Goal: Task Accomplishment & Management: Complete application form

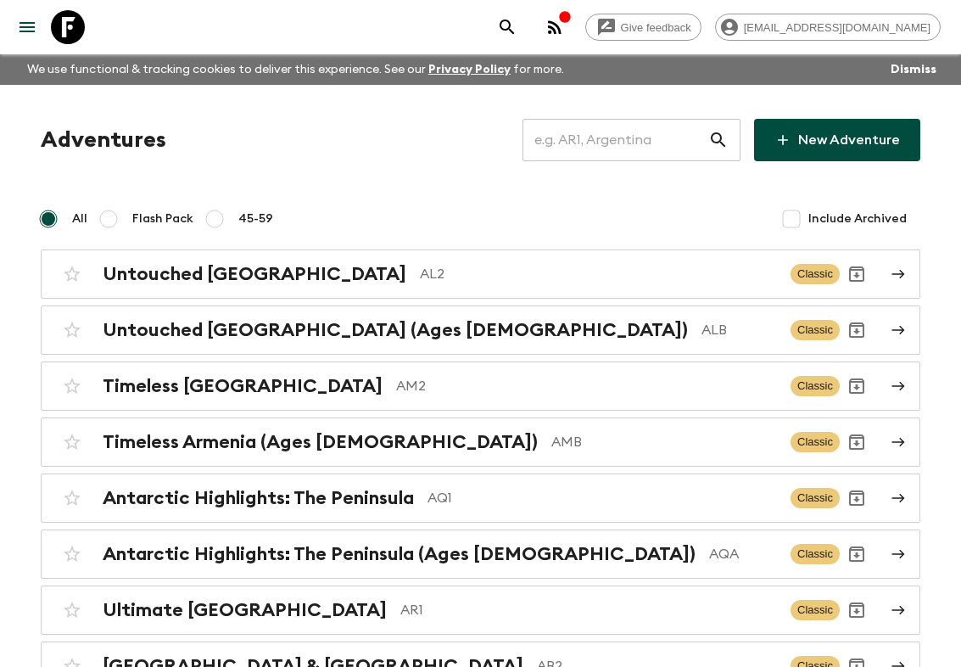
click at [662, 156] on input "text" at bounding box center [616, 140] width 186 height 48
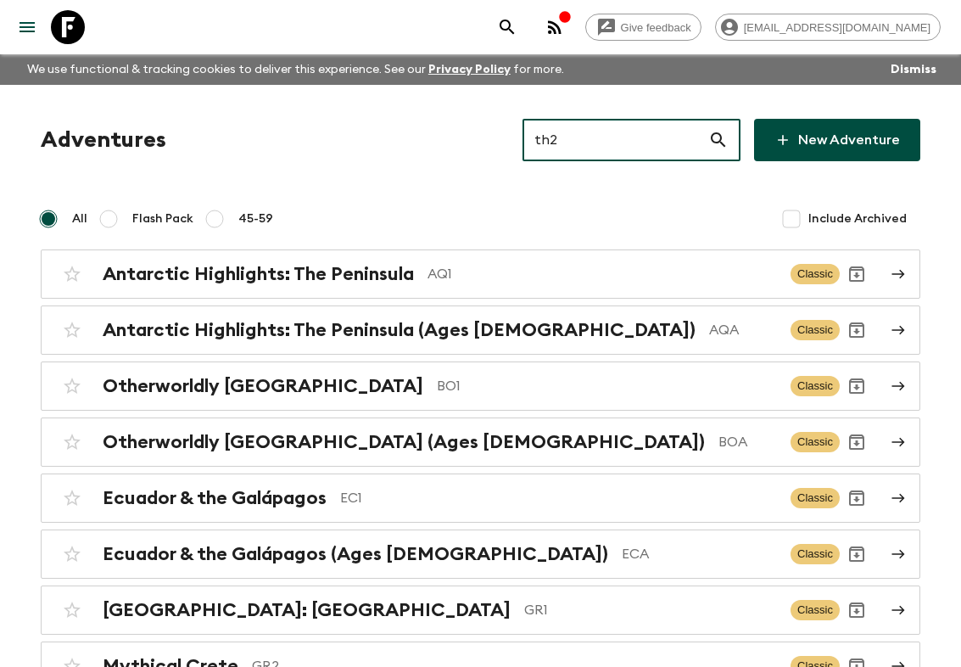
type input "th2"
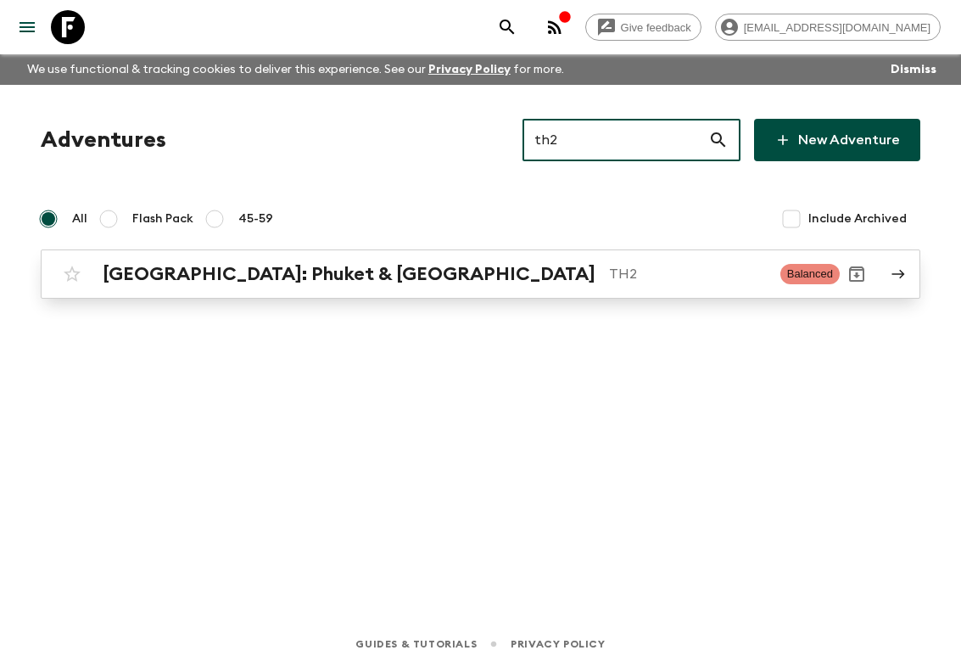
click at [483, 285] on div "[GEOGRAPHIC_DATA]: Phuket & Andaman Coast TH2 Balanced" at bounding box center [447, 274] width 785 height 34
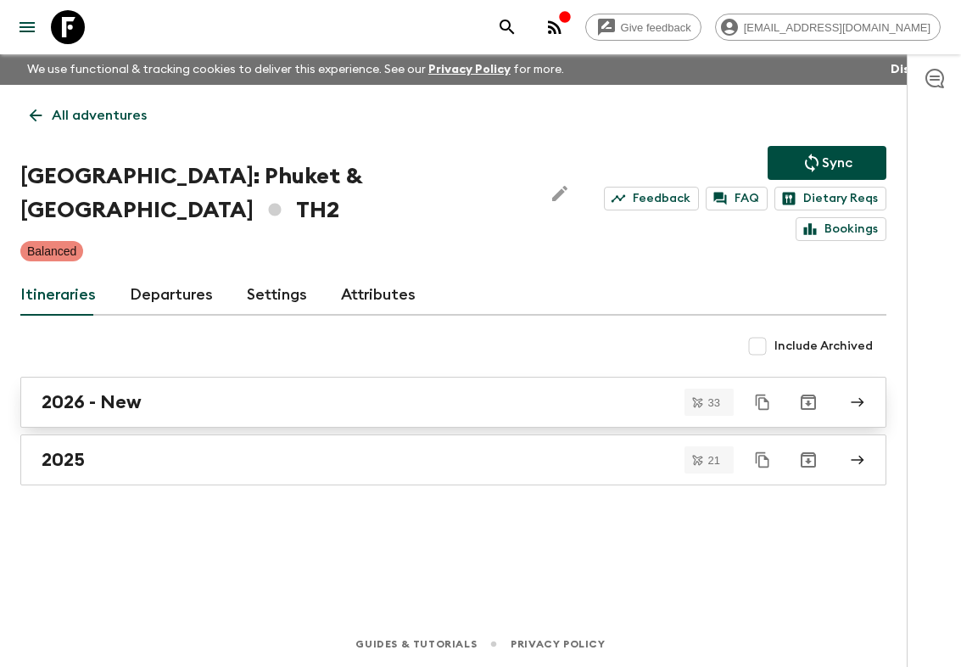
click at [184, 406] on div "2026 - New" at bounding box center [437, 402] width 791 height 22
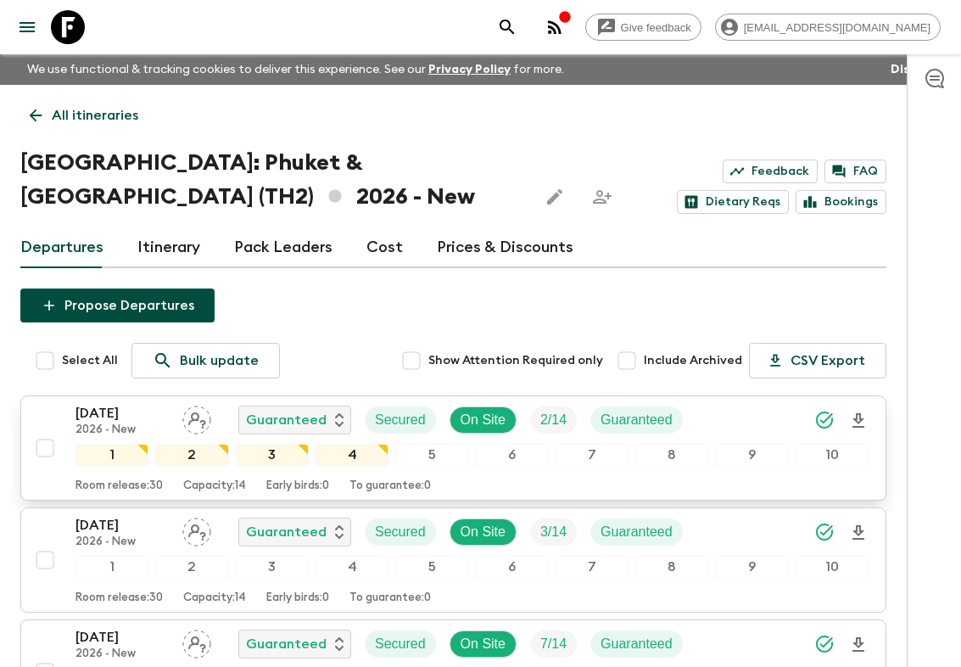
click at [50, 448] on input "checkbox" at bounding box center [45, 448] width 34 height 34
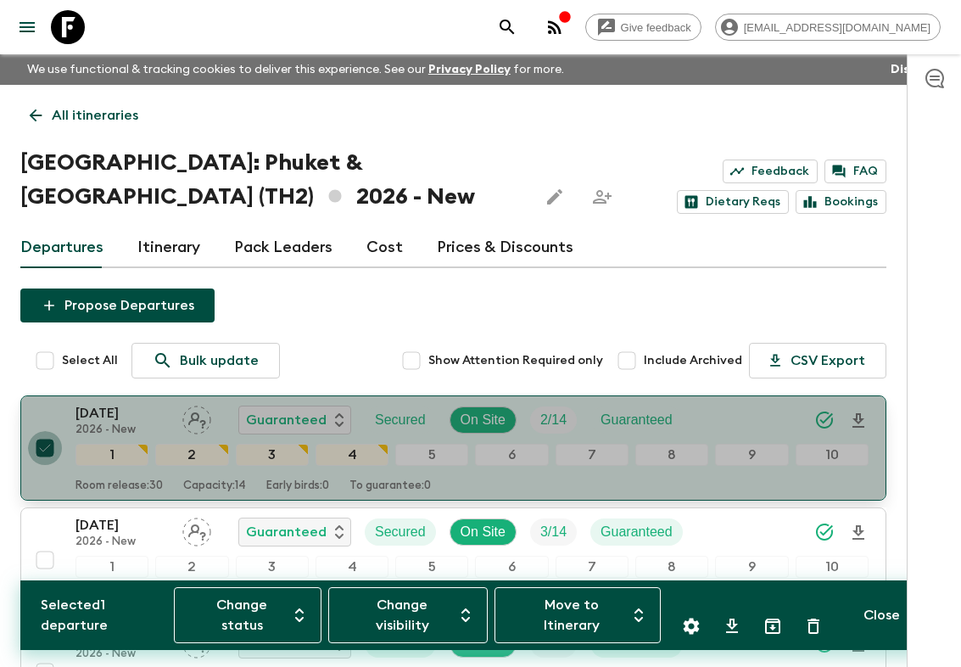
click at [50, 445] on input "checkbox" at bounding box center [45, 448] width 34 height 34
checkbox input "false"
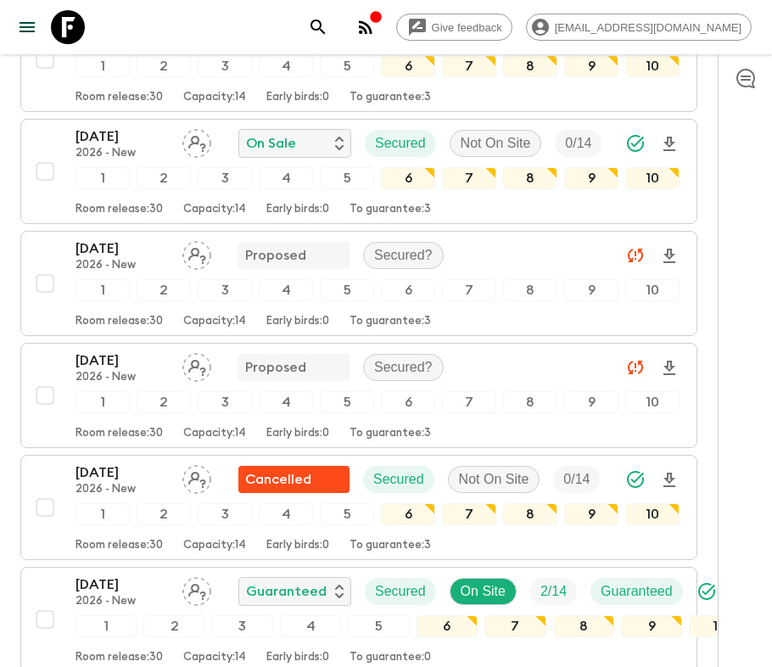
scroll to position [1457, 0]
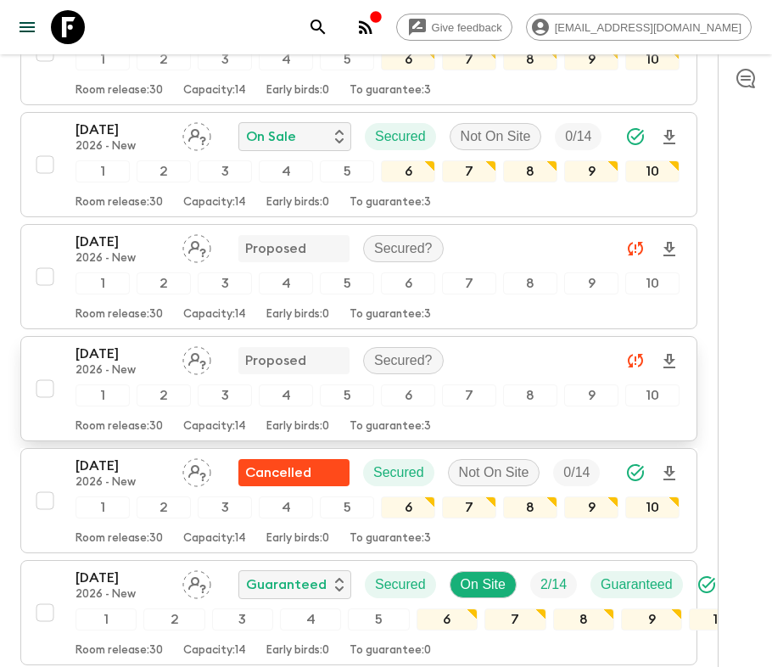
click at [263, 350] on p "Proposed" at bounding box center [275, 360] width 61 height 20
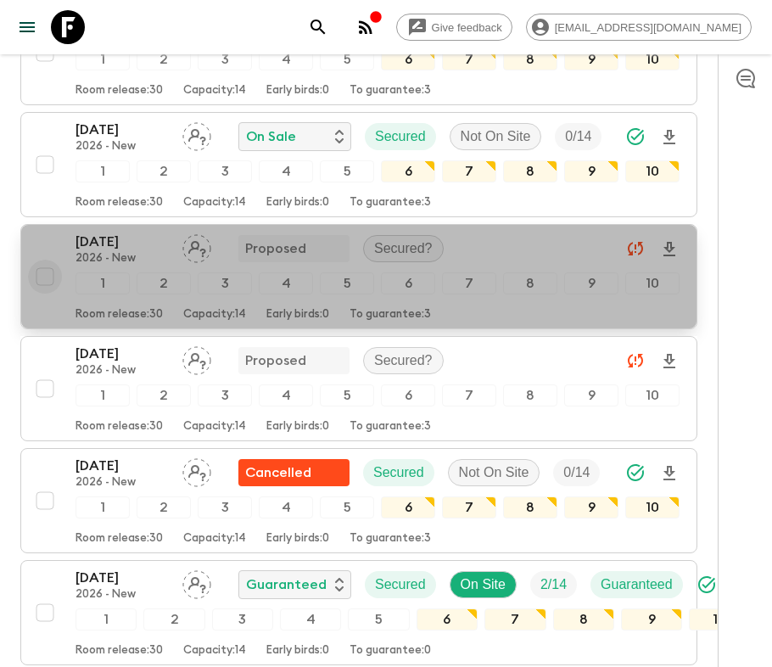
click at [51, 260] on input "checkbox" at bounding box center [45, 277] width 34 height 34
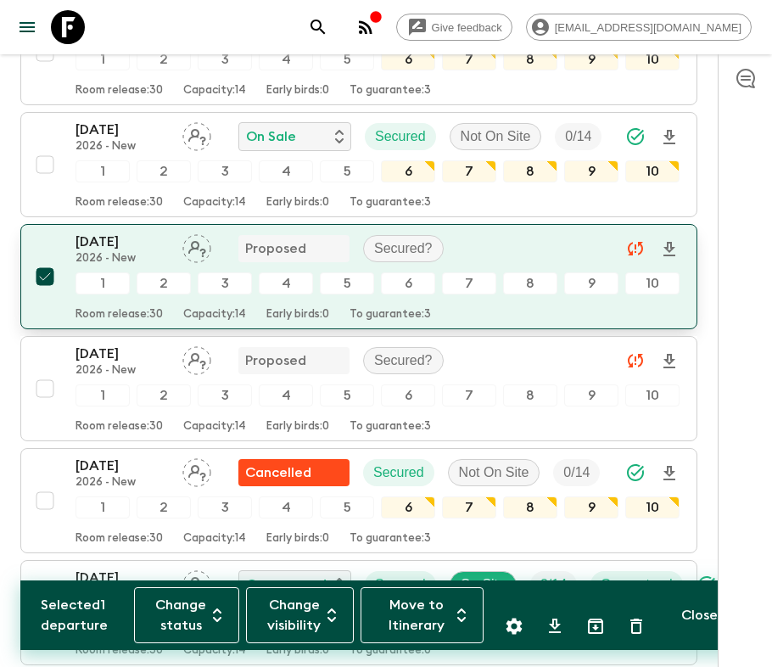
click at [50, 260] on input "checkbox" at bounding box center [45, 277] width 34 height 34
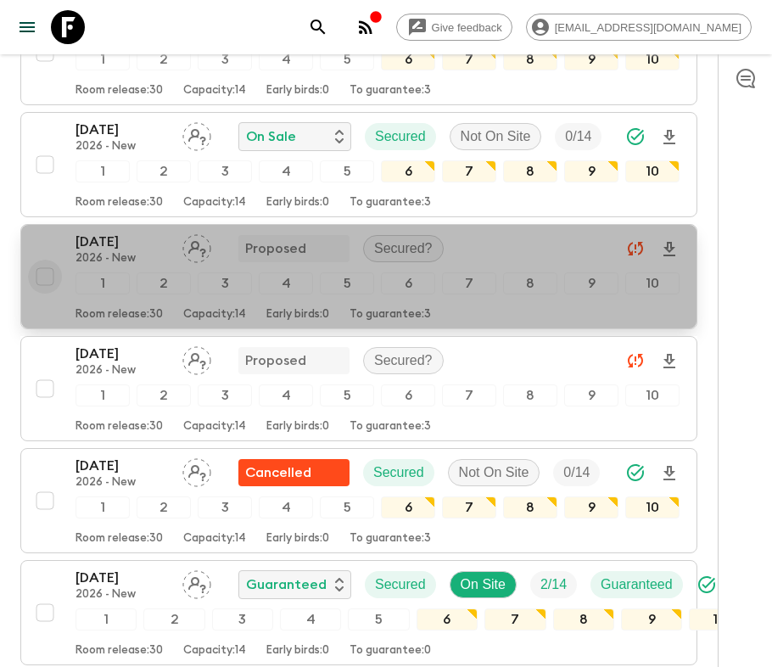
click at [43, 260] on input "checkbox" at bounding box center [45, 277] width 34 height 34
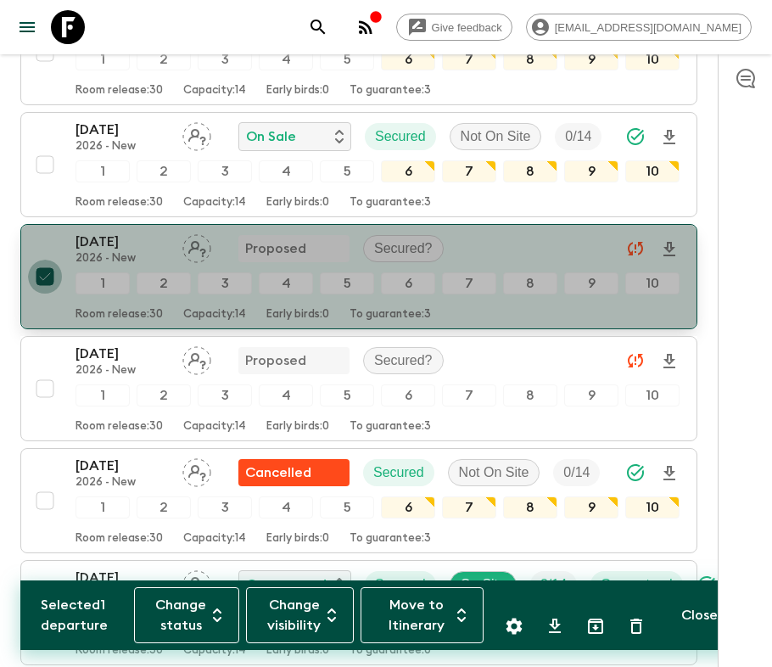
click at [43, 260] on input "checkbox" at bounding box center [45, 277] width 34 height 34
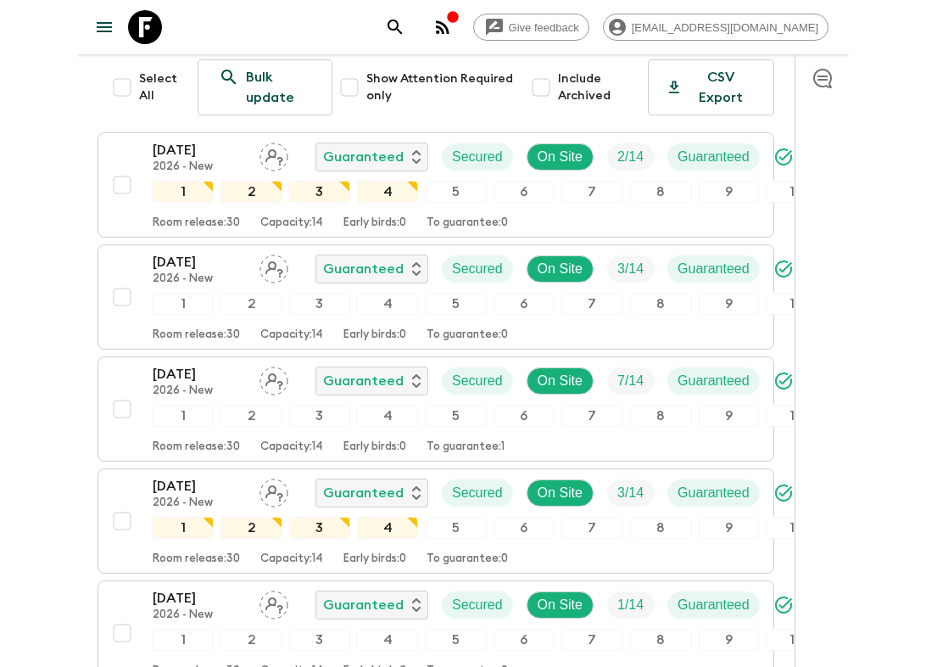
scroll to position [0, 0]
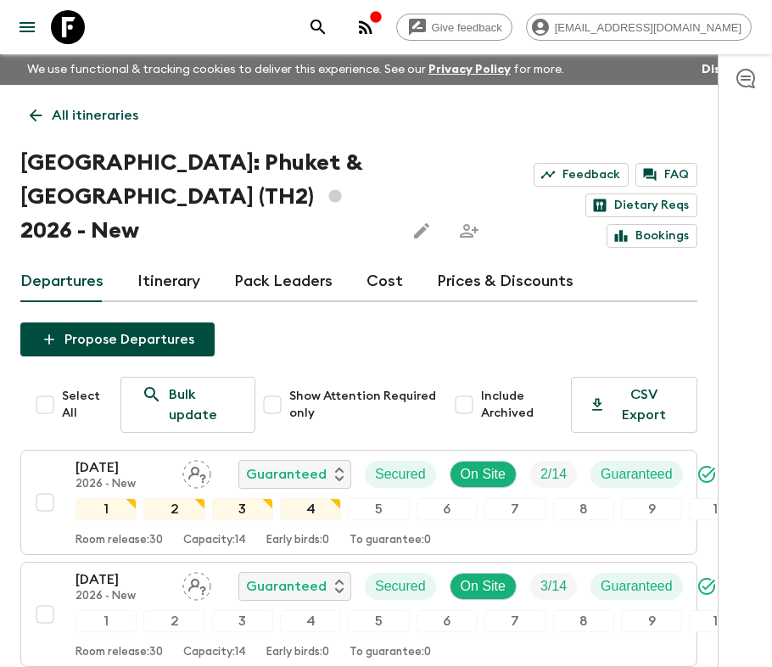
click at [88, 322] on button "Propose Departures" at bounding box center [117, 339] width 194 height 34
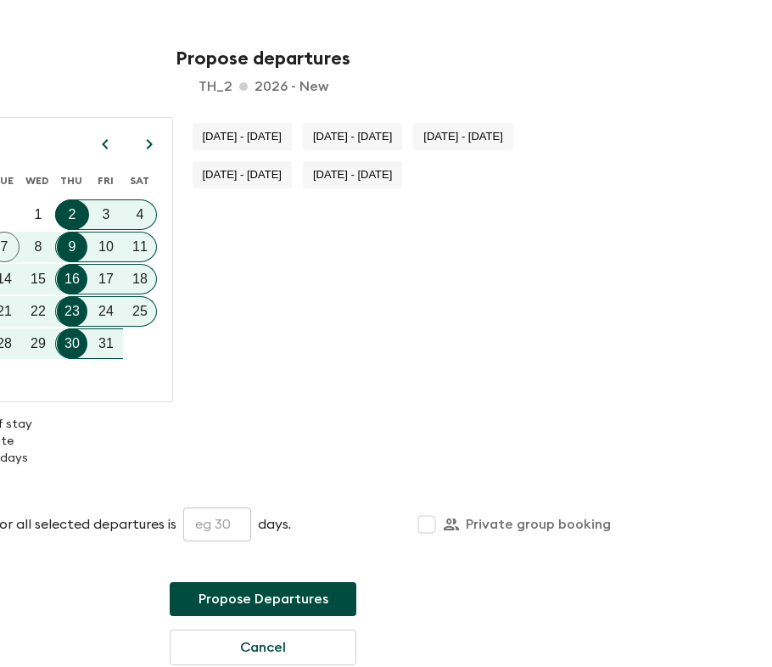
click at [130, 411] on div "[DATE] SUN MON TUE WED THU FRI SAT 1 2 3 4 5 6 7 8 9 10 11 12 13 14 15 16 17 18…" at bounding box center [263, 291] width 723 height 349
click at [7, 414] on div "[DATE] SUN MON TUE WED THU FRI SAT 1 2 3 4 5 6 7 8 9 10 11 12 13 14 15 16 17 18…" at bounding box center [263, 291] width 723 height 349
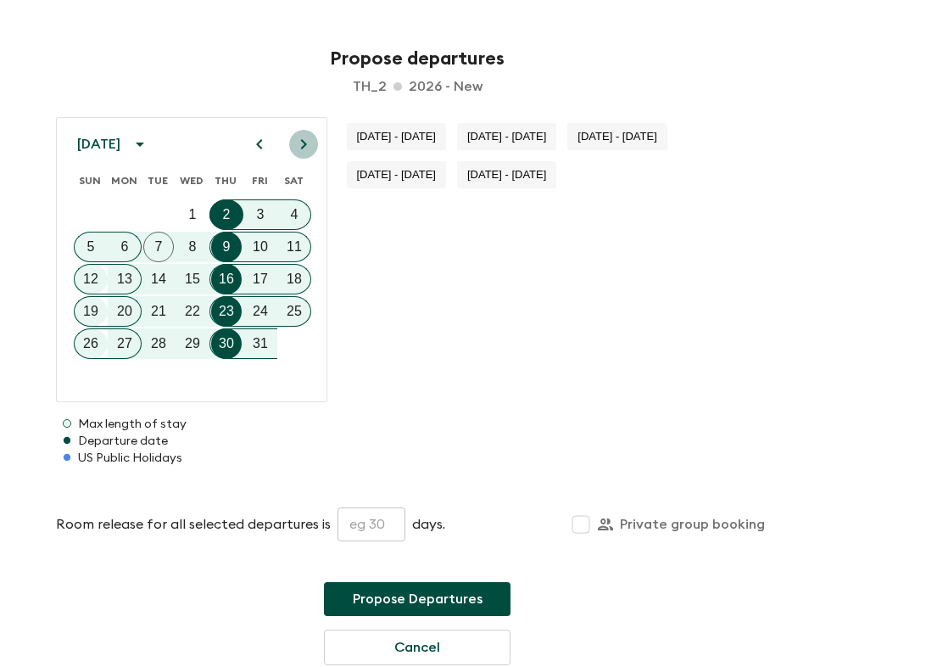
click at [303, 141] on icon "Next month" at bounding box center [304, 144] width 6 height 10
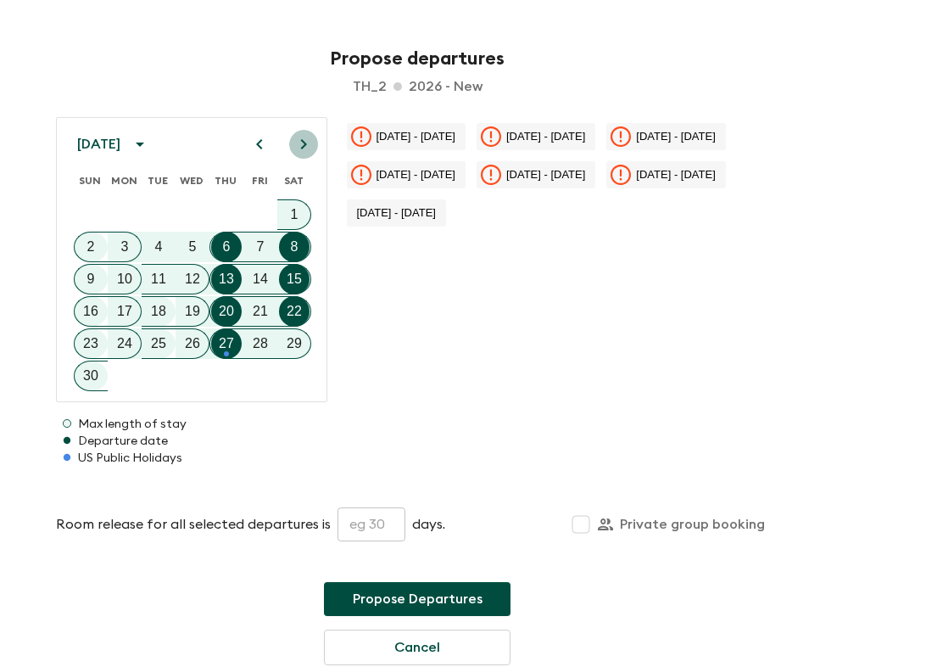
click at [303, 141] on icon "Next month" at bounding box center [304, 144] width 6 height 10
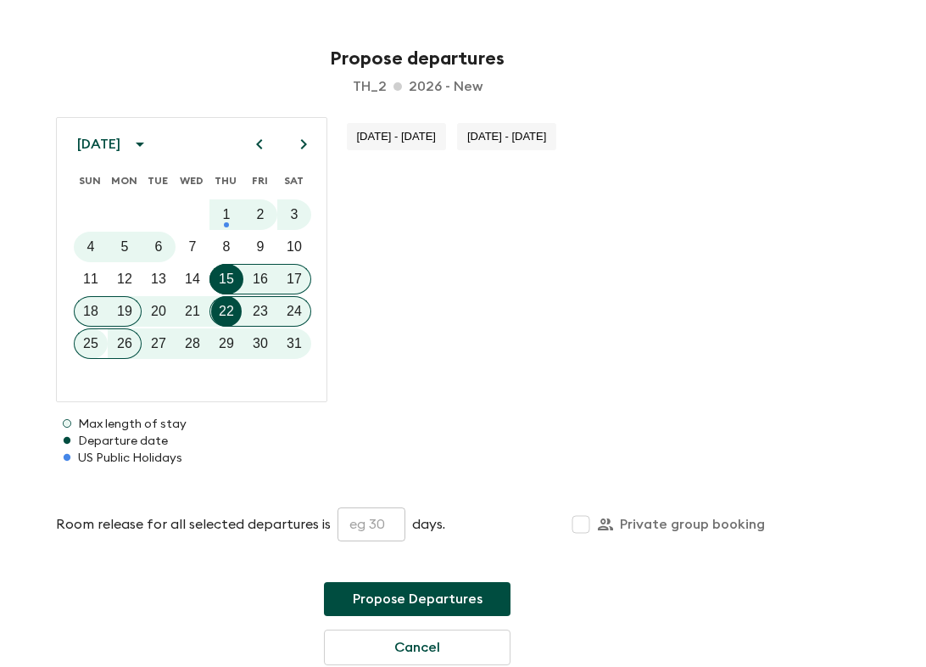
click at [303, 141] on icon "Next month" at bounding box center [304, 144] width 6 height 10
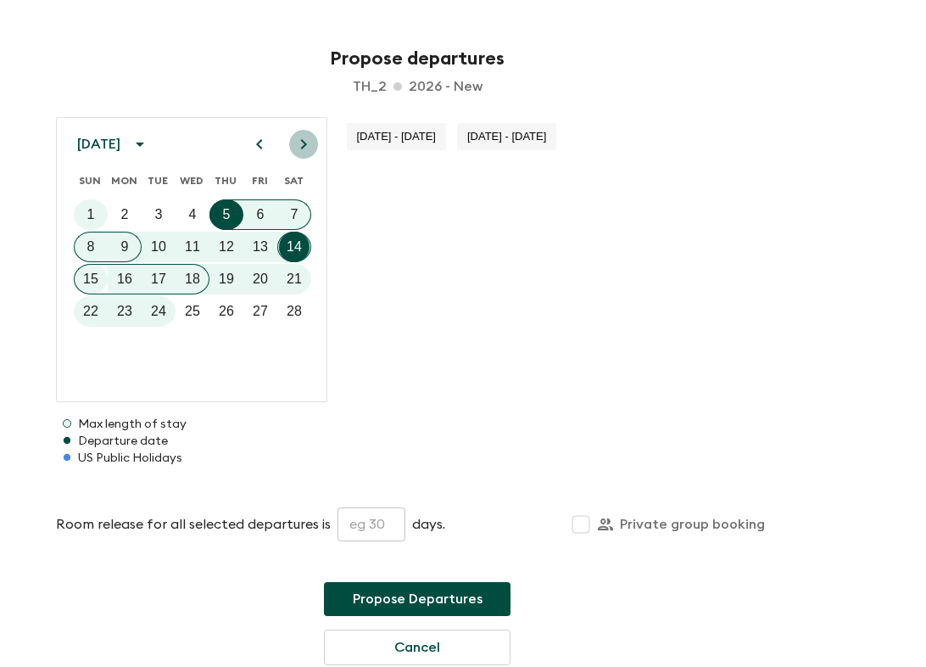
click at [303, 141] on icon "Next month" at bounding box center [304, 144] width 6 height 10
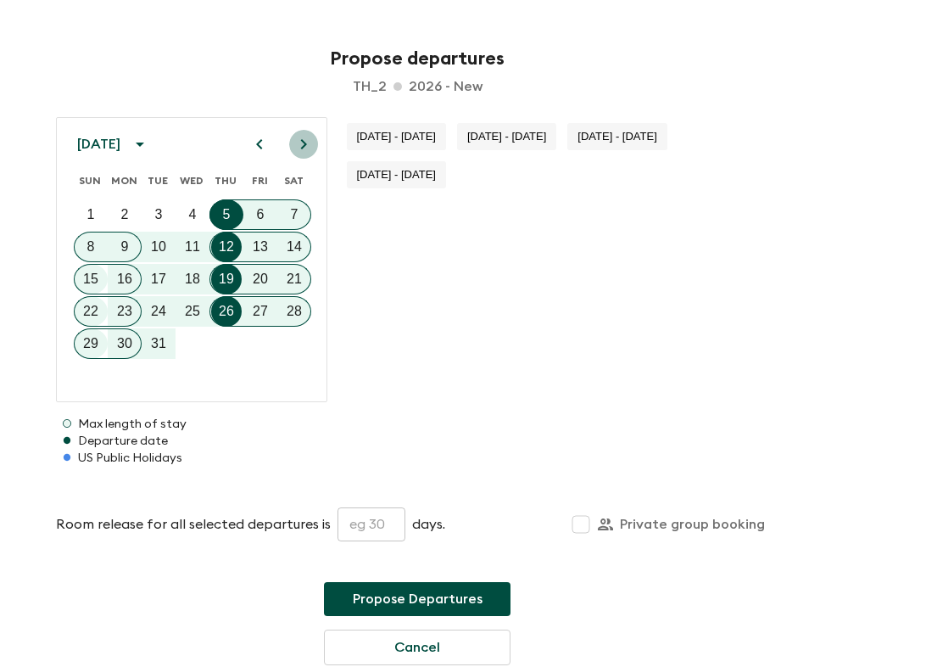
click at [303, 141] on icon "Next month" at bounding box center [304, 144] width 6 height 10
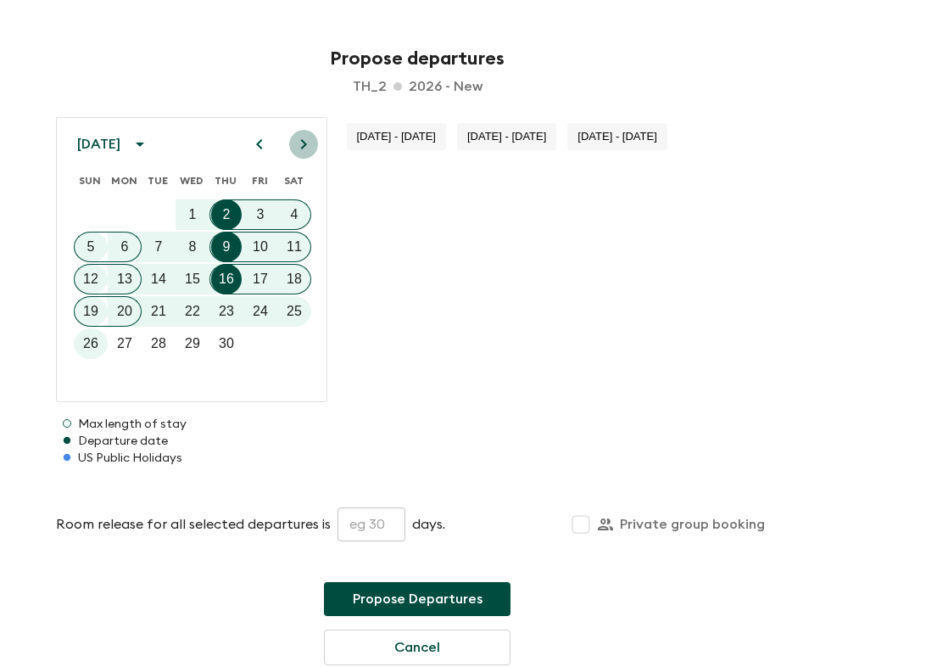
click at [303, 141] on icon "Next month" at bounding box center [304, 144] width 6 height 10
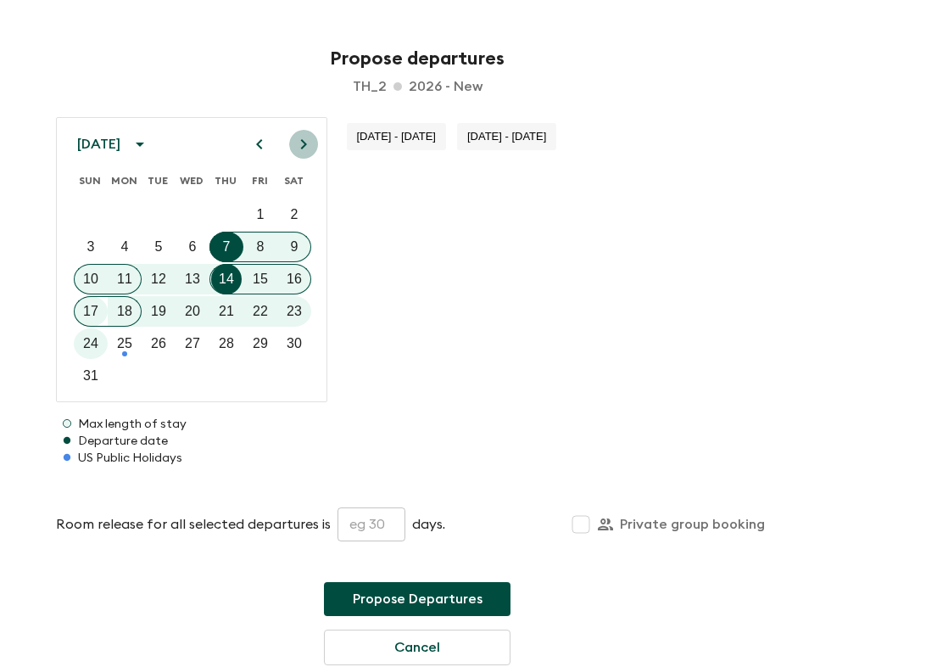
click at [303, 141] on icon "Next month" at bounding box center [304, 144] width 6 height 10
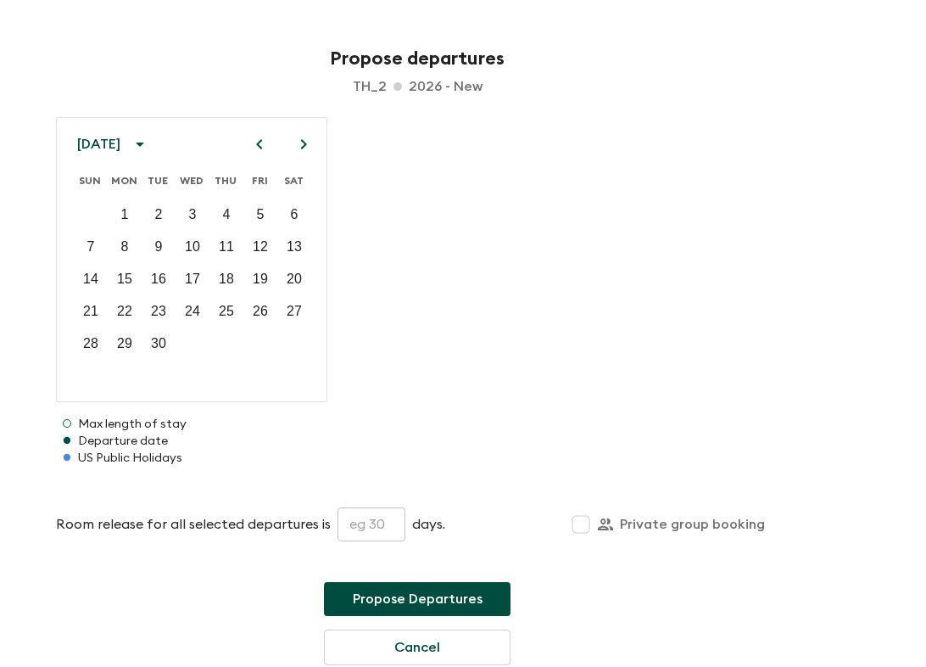
click at [258, 143] on icon "Previous month" at bounding box center [259, 144] width 6 height 10
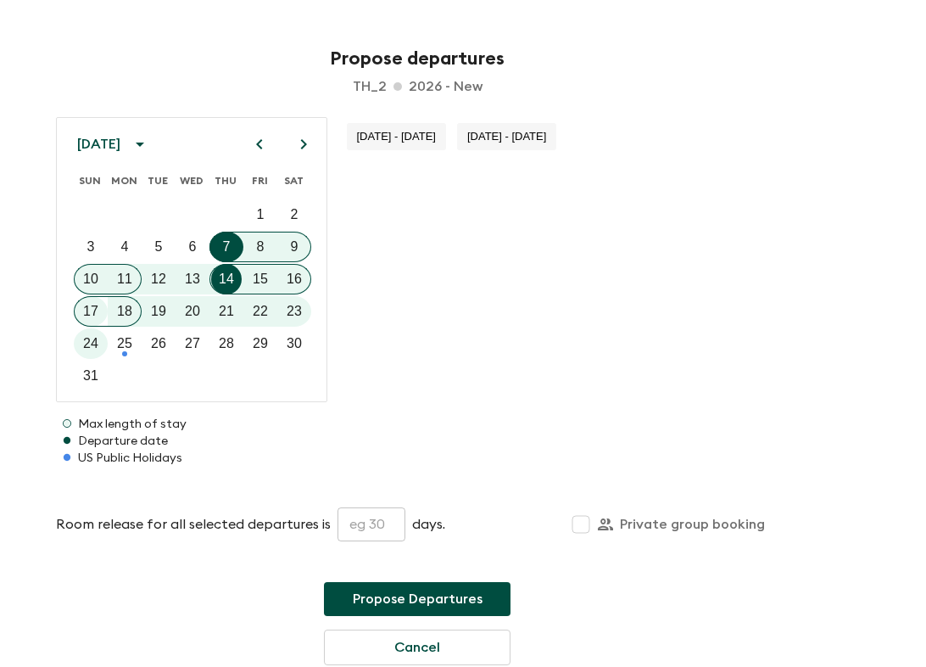
click at [258, 143] on icon "Previous month" at bounding box center [259, 144] width 6 height 10
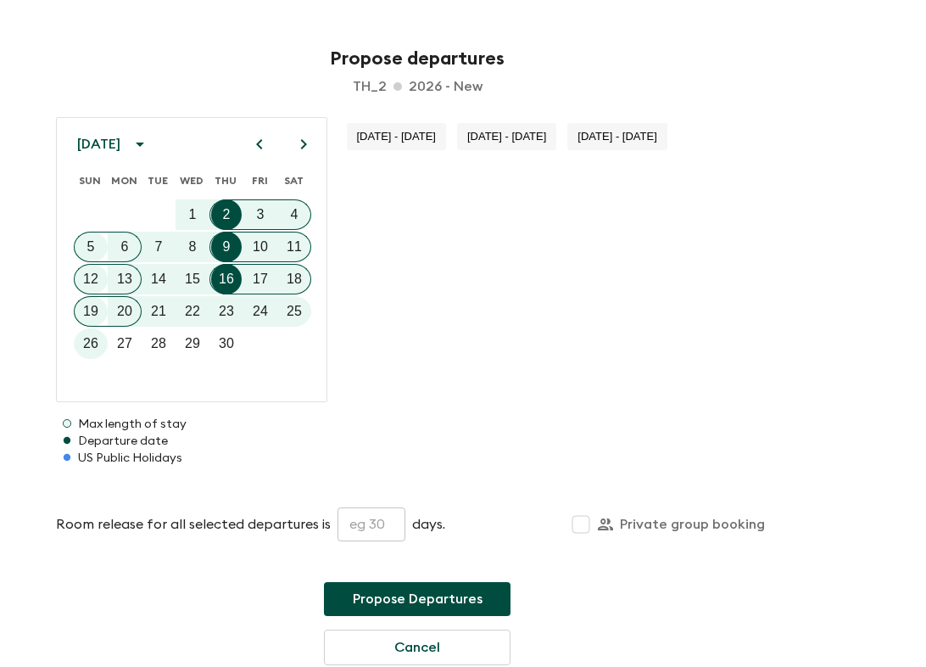
click at [236, 244] on div at bounding box center [227, 247] width 34 height 31
click at [233, 244] on div at bounding box center [227, 247] width 34 height 31
click at [232, 244] on div at bounding box center [227, 247] width 34 height 31
click at [290, 143] on button "Next month" at bounding box center [303, 144] width 29 height 29
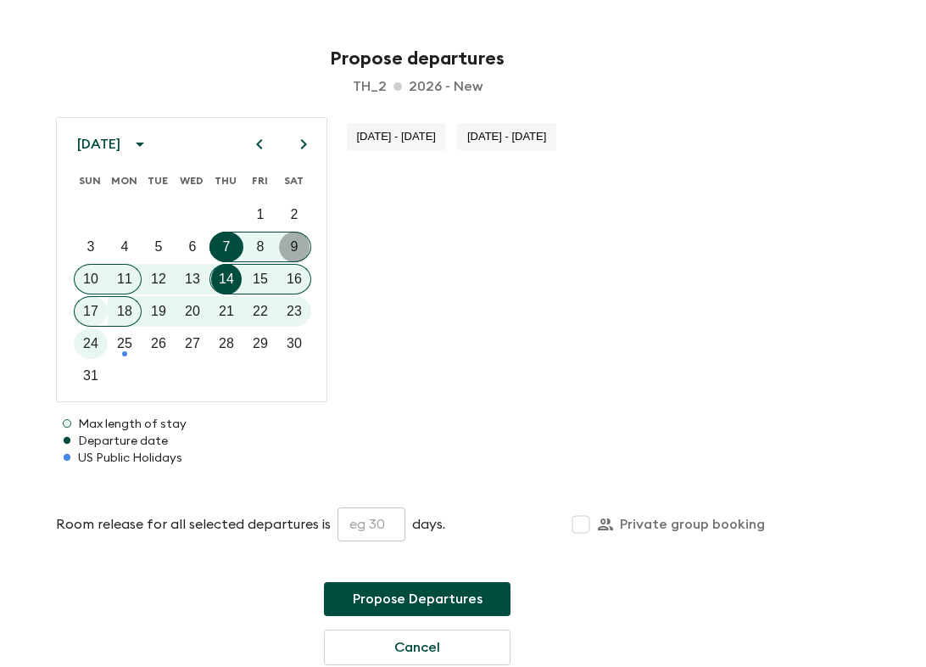
click at [279, 242] on button "9" at bounding box center [294, 247] width 31 height 31
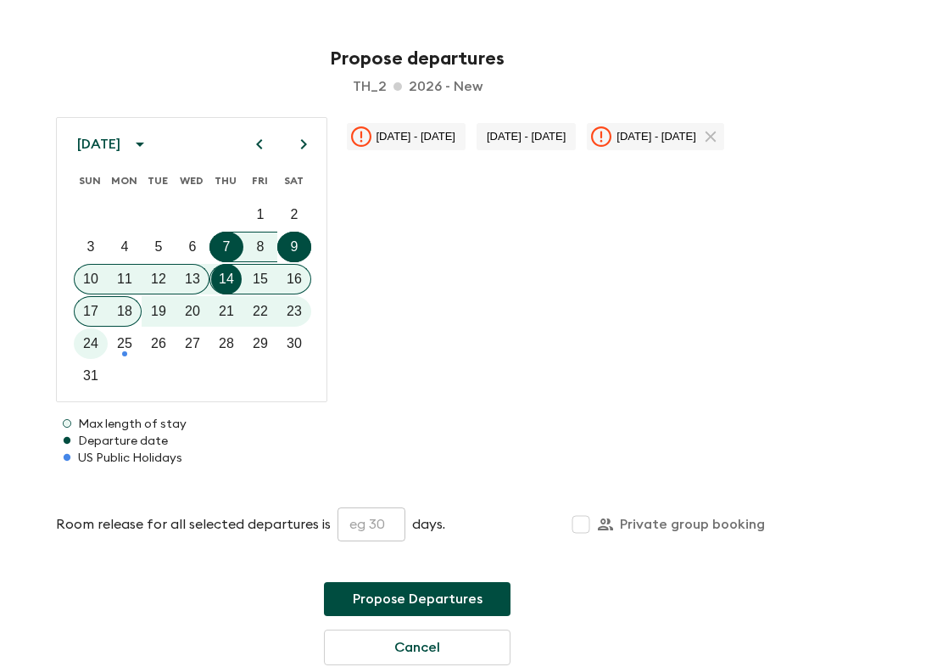
click at [223, 281] on div at bounding box center [227, 279] width 34 height 31
click at [256, 276] on p "15" at bounding box center [260, 279] width 15 height 20
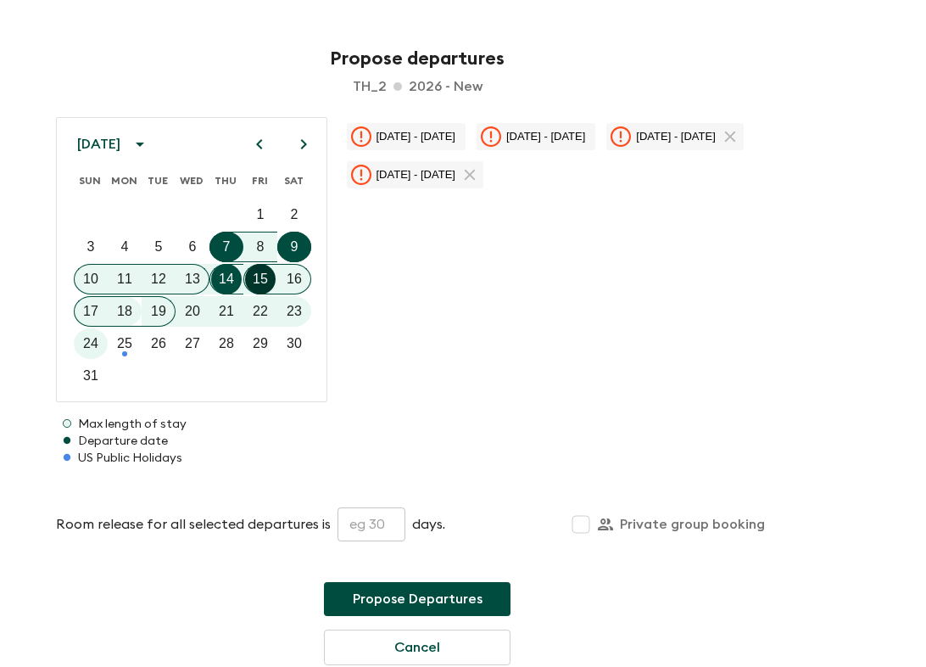
scroll to position [46, 0]
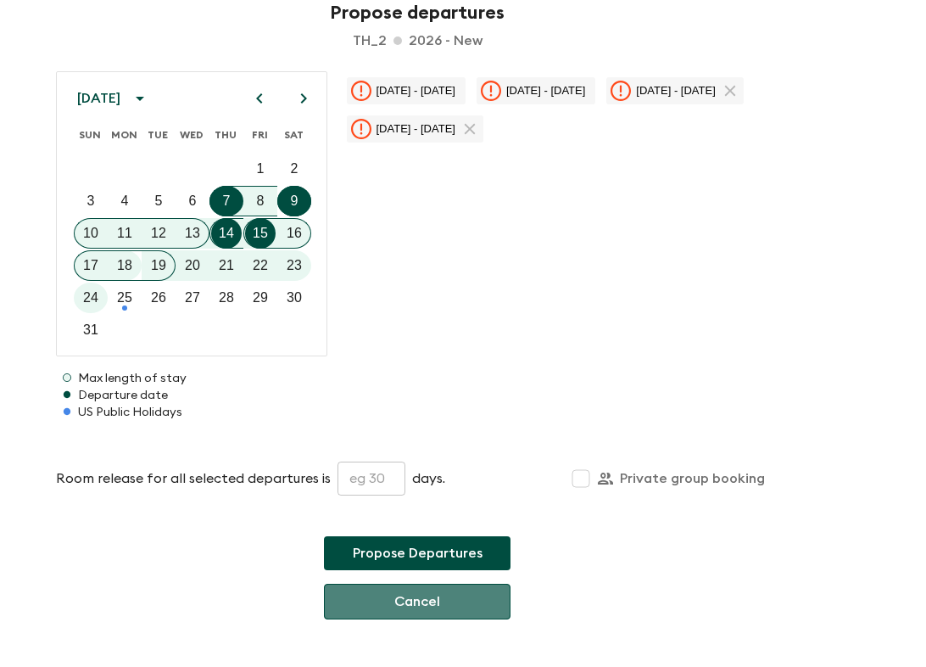
click at [428, 590] on button "Cancel" at bounding box center [417, 602] width 187 height 36
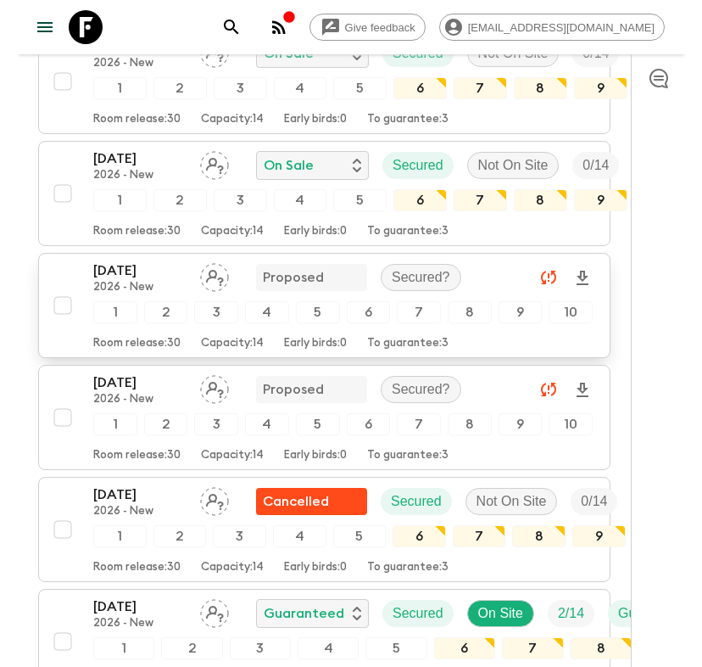
scroll to position [1458, 0]
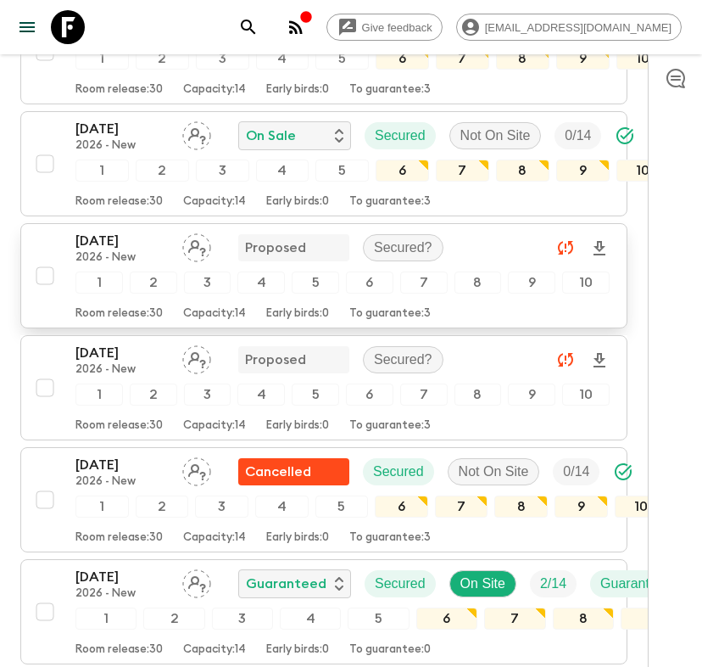
click at [48, 262] on input "checkbox" at bounding box center [45, 276] width 34 height 34
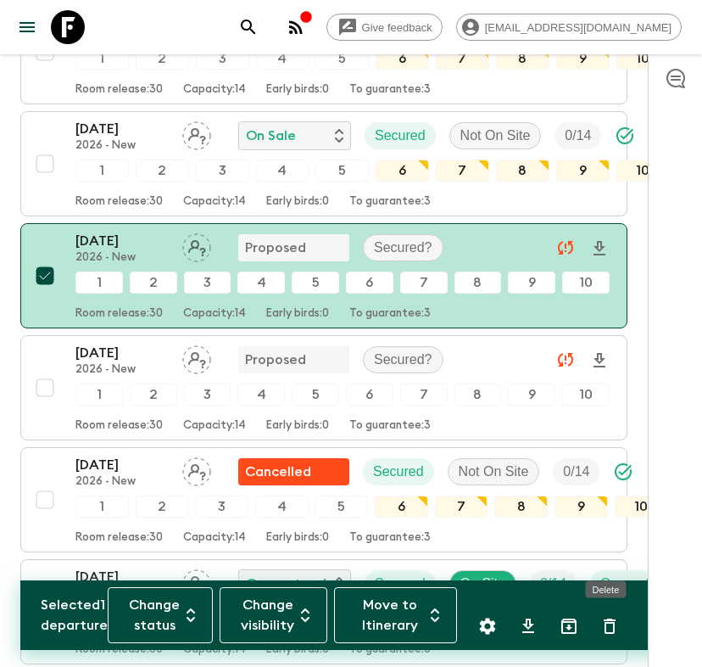
click at [606, 619] on icon "Delete" at bounding box center [610, 625] width 12 height 15
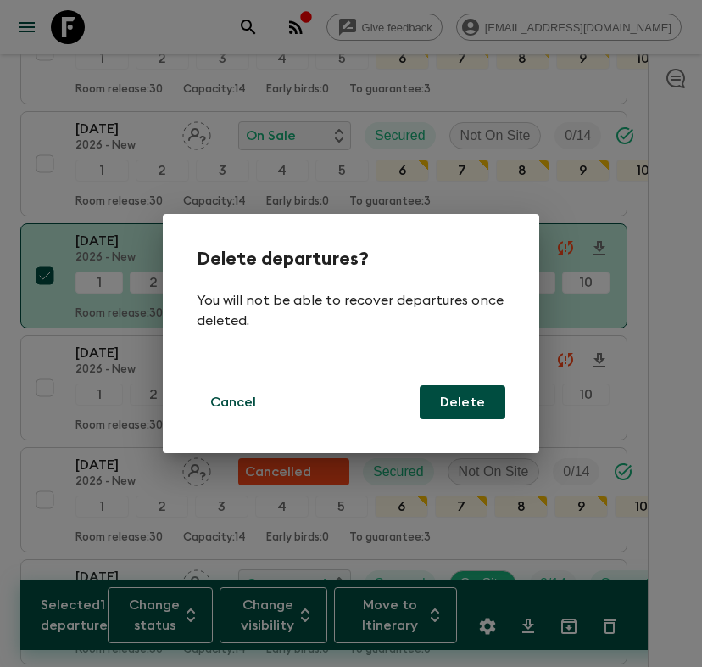
click at [482, 404] on button "Delete" at bounding box center [463, 402] width 86 height 34
checkbox input "false"
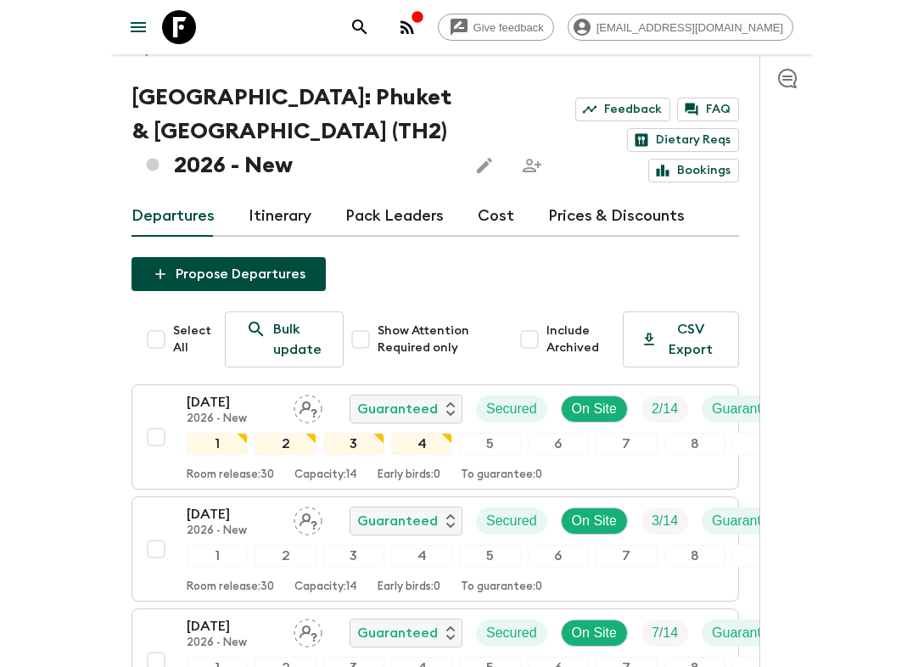
scroll to position [68, 0]
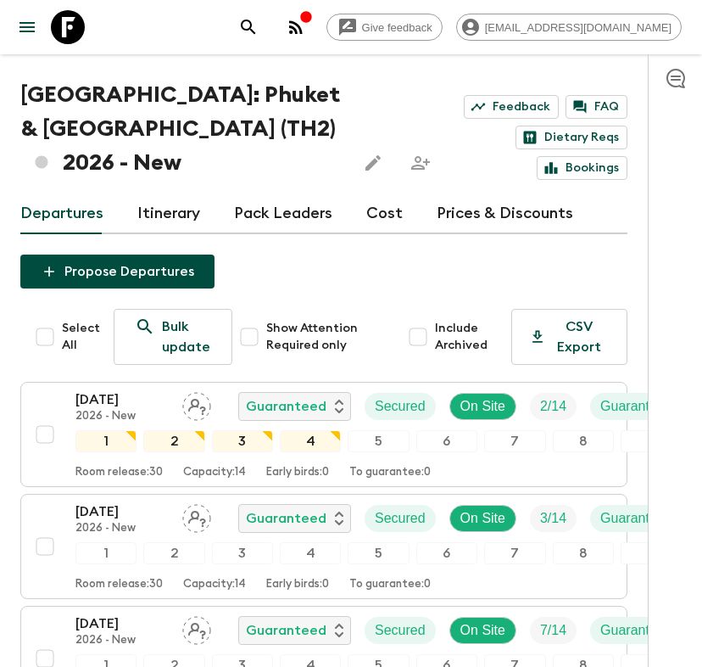
click at [106, 269] on button "Propose Departures" at bounding box center [117, 271] width 194 height 34
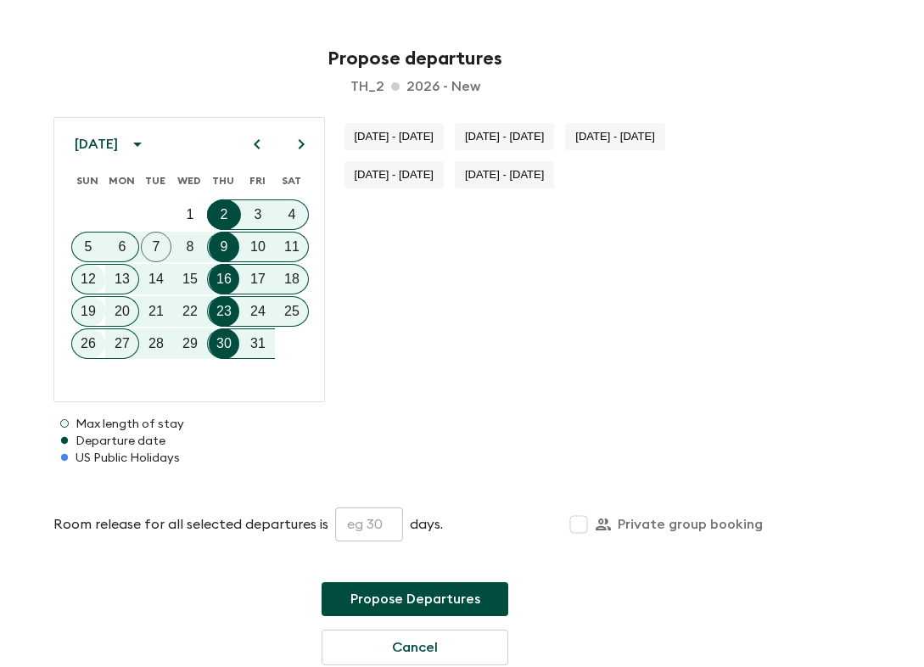
click at [148, 145] on icon "calendar view is open, switch to year view" at bounding box center [137, 144] width 20 height 20
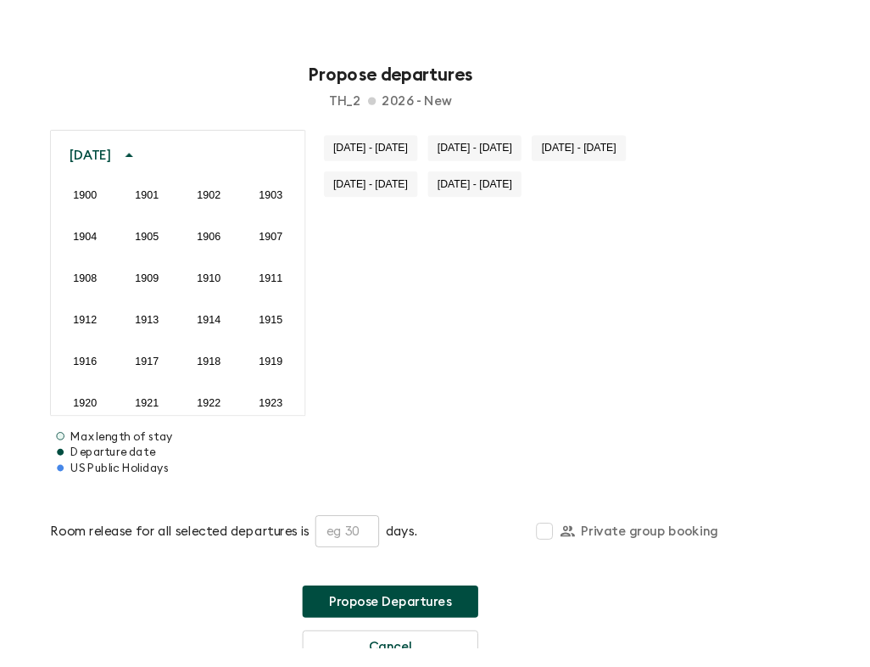
scroll to position [1261, 0]
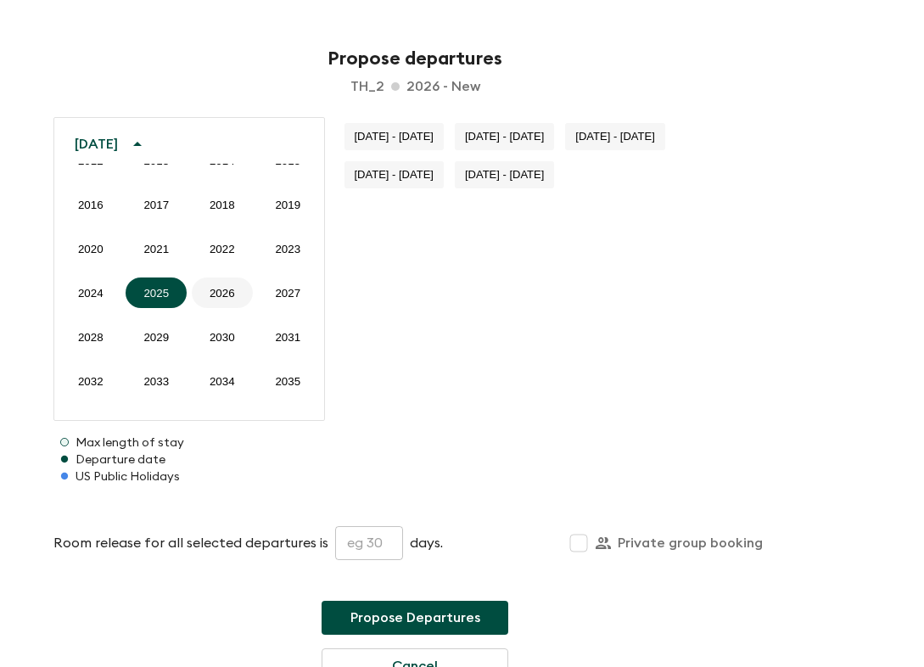
click at [225, 292] on button "2026" at bounding box center [222, 292] width 61 height 31
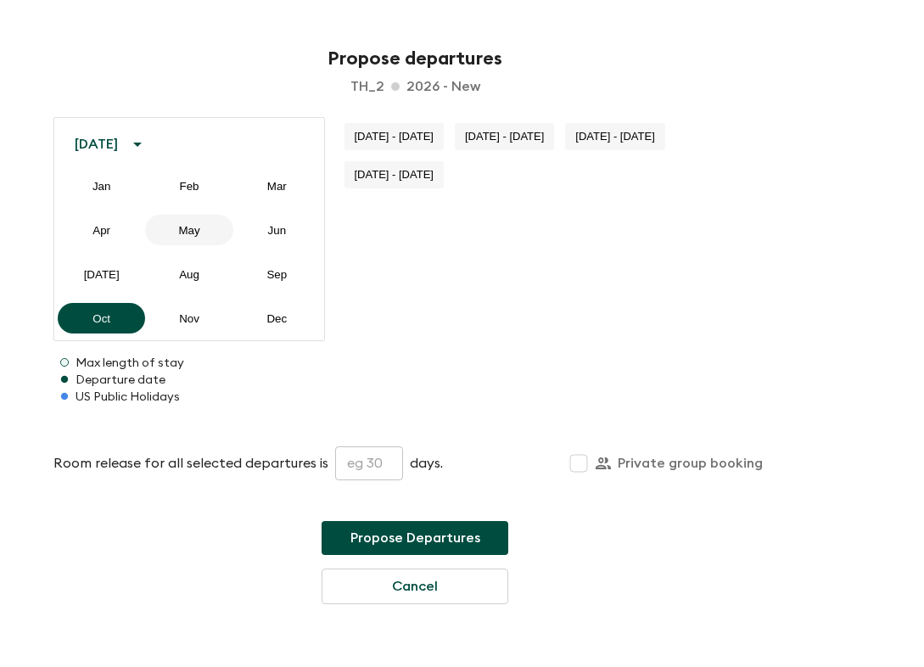
click at [197, 235] on button "May" at bounding box center [188, 230] width 87 height 31
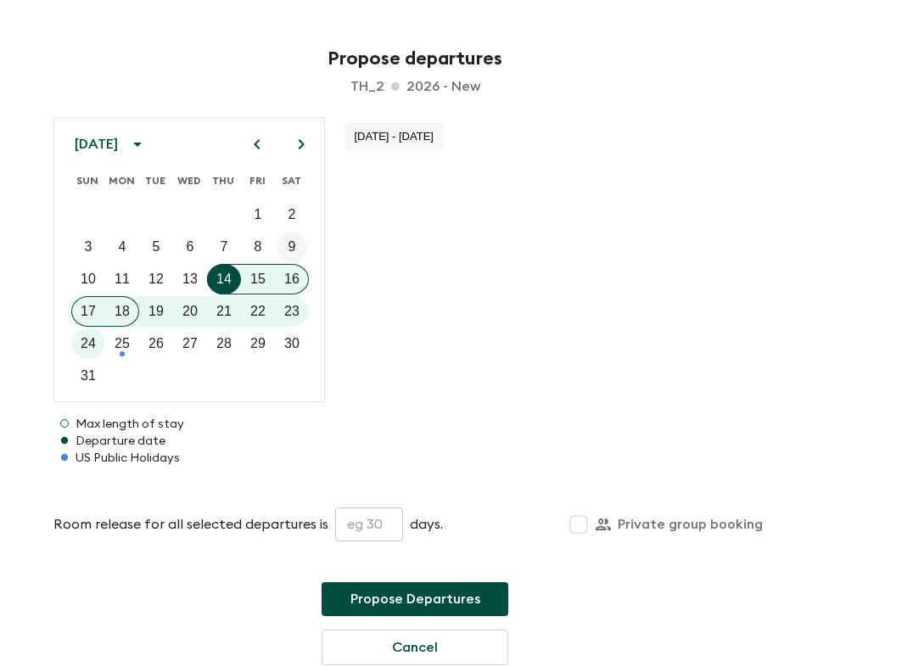
click at [284, 248] on button "9" at bounding box center [292, 247] width 31 height 31
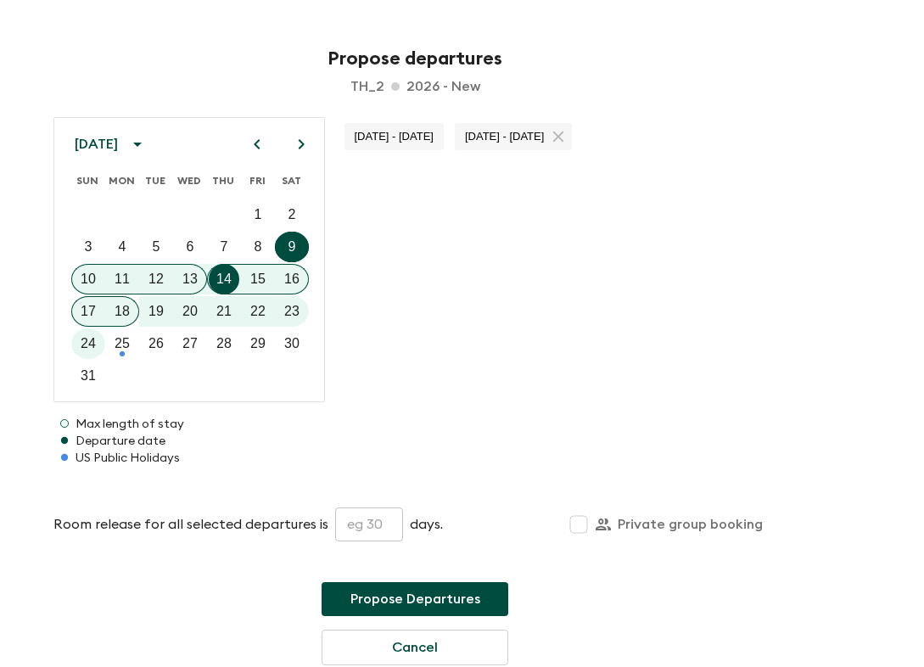
click at [501, 139] on span "[DATE] - [DATE]" at bounding box center [504, 136] width 99 height 13
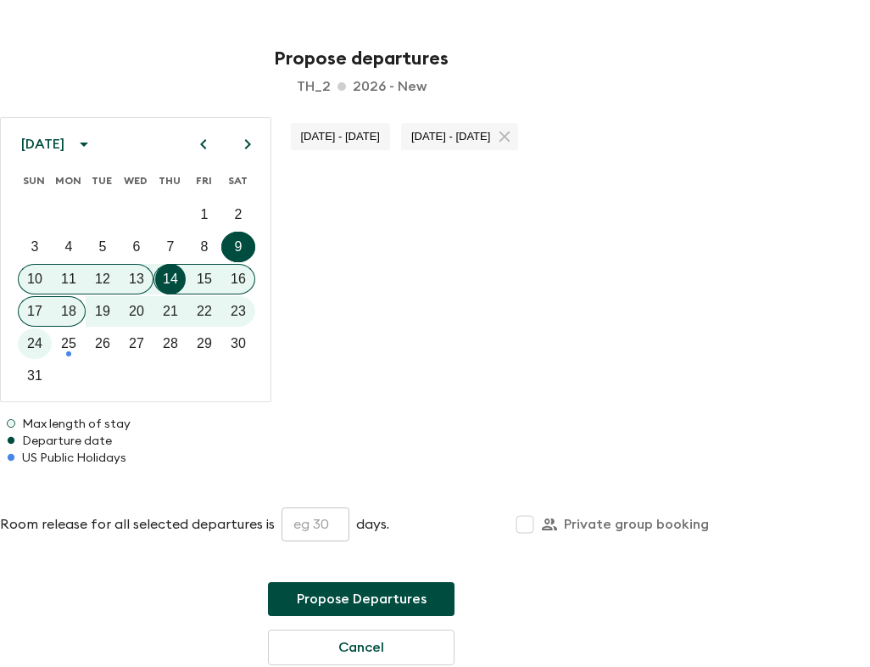
click at [452, 135] on span "[DATE] - [DATE]" at bounding box center [450, 136] width 99 height 13
click at [452, 131] on span "[DATE] - [DATE]" at bounding box center [450, 136] width 99 height 13
click at [469, 134] on span "[DATE] - [DATE]" at bounding box center [450, 136] width 99 height 13
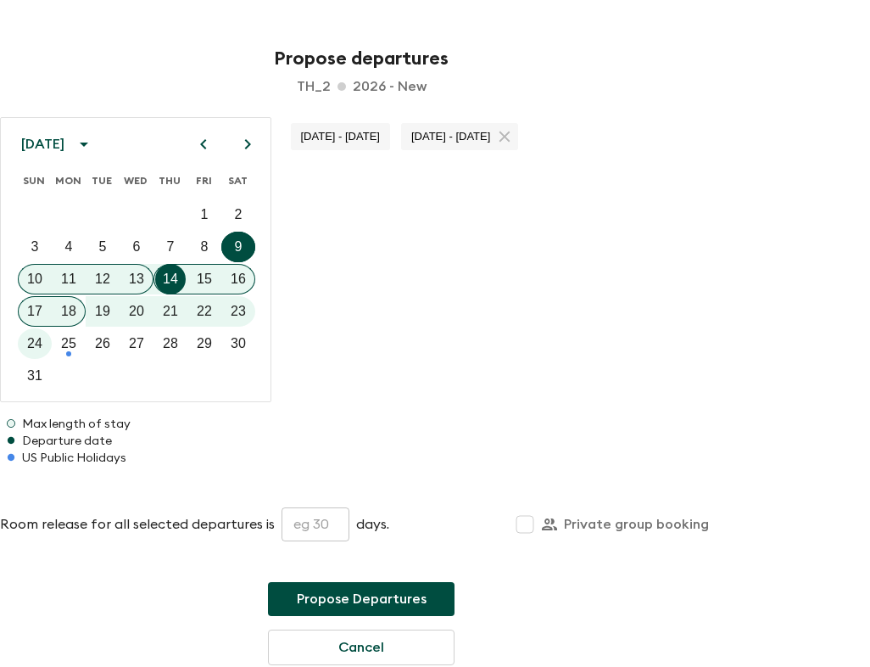
scroll to position [46, 0]
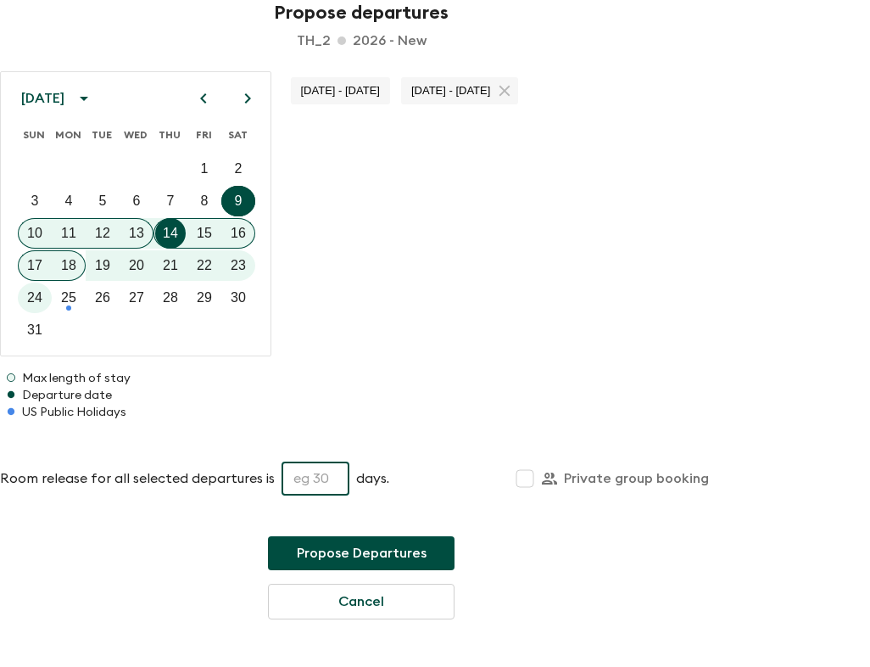
click at [294, 464] on input "text" at bounding box center [316, 478] width 68 height 34
type input "30"
click at [416, 442] on div "[DATE] SUN MON TUE WED THU FRI SAT 1 2 3 4 5 6 7 8 9 10 11 12 13 14 15 16 17 18…" at bounding box center [361, 345] width 723 height 548
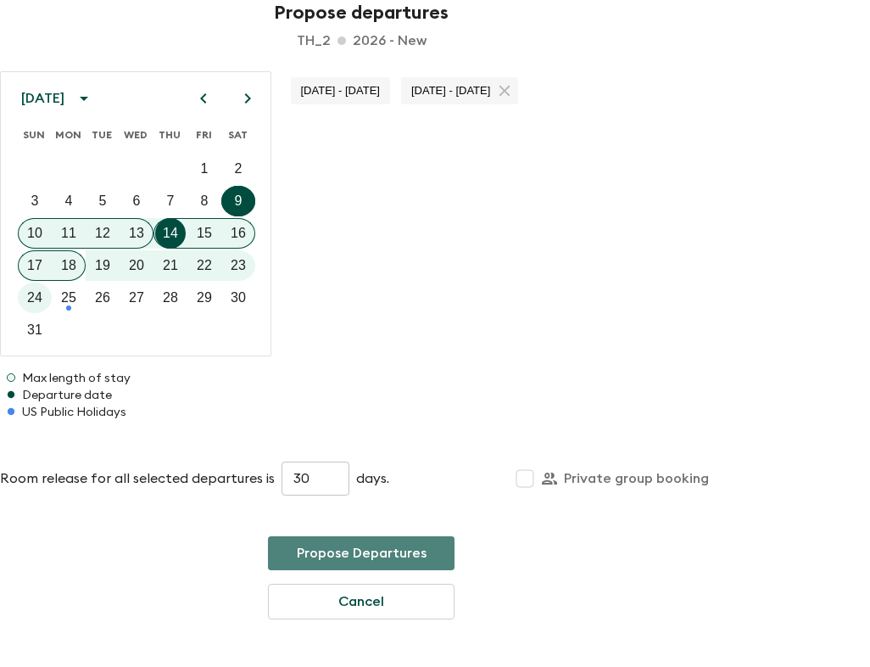
click at [377, 542] on button "Propose Departures" at bounding box center [361, 553] width 187 height 34
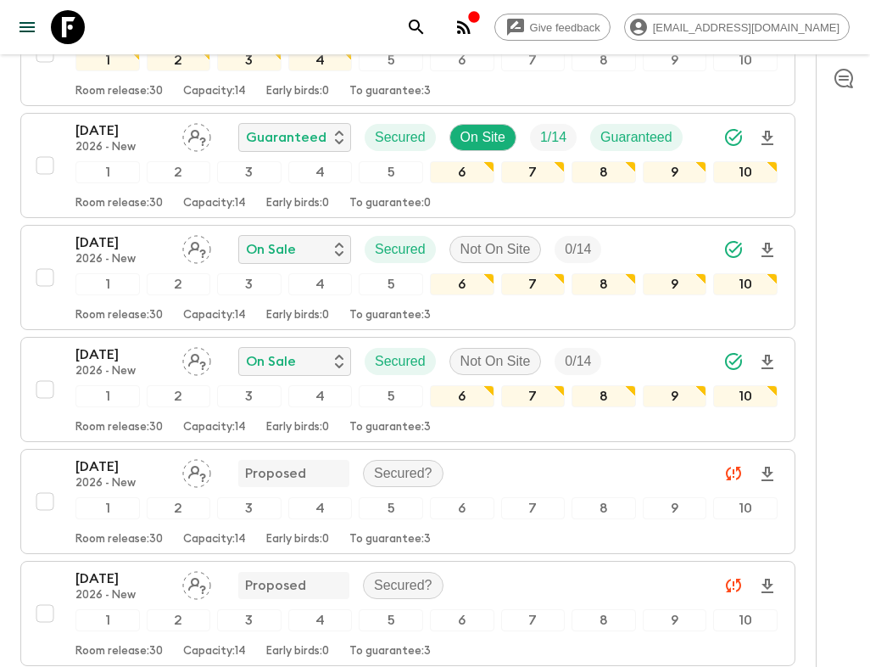
scroll to position [1174, 0]
